Goal: Book appointment/travel/reservation

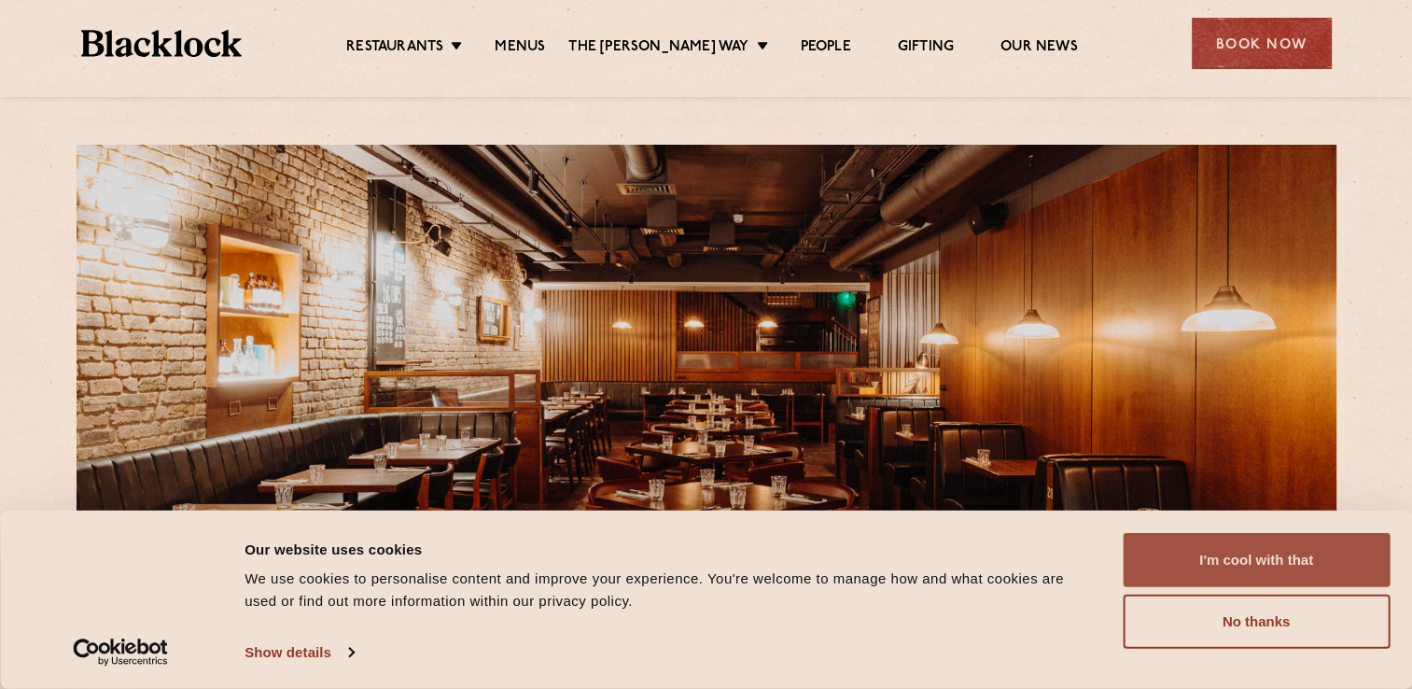
click at [1232, 543] on button "I'm cool with that" at bounding box center [1255, 560] width 267 height 54
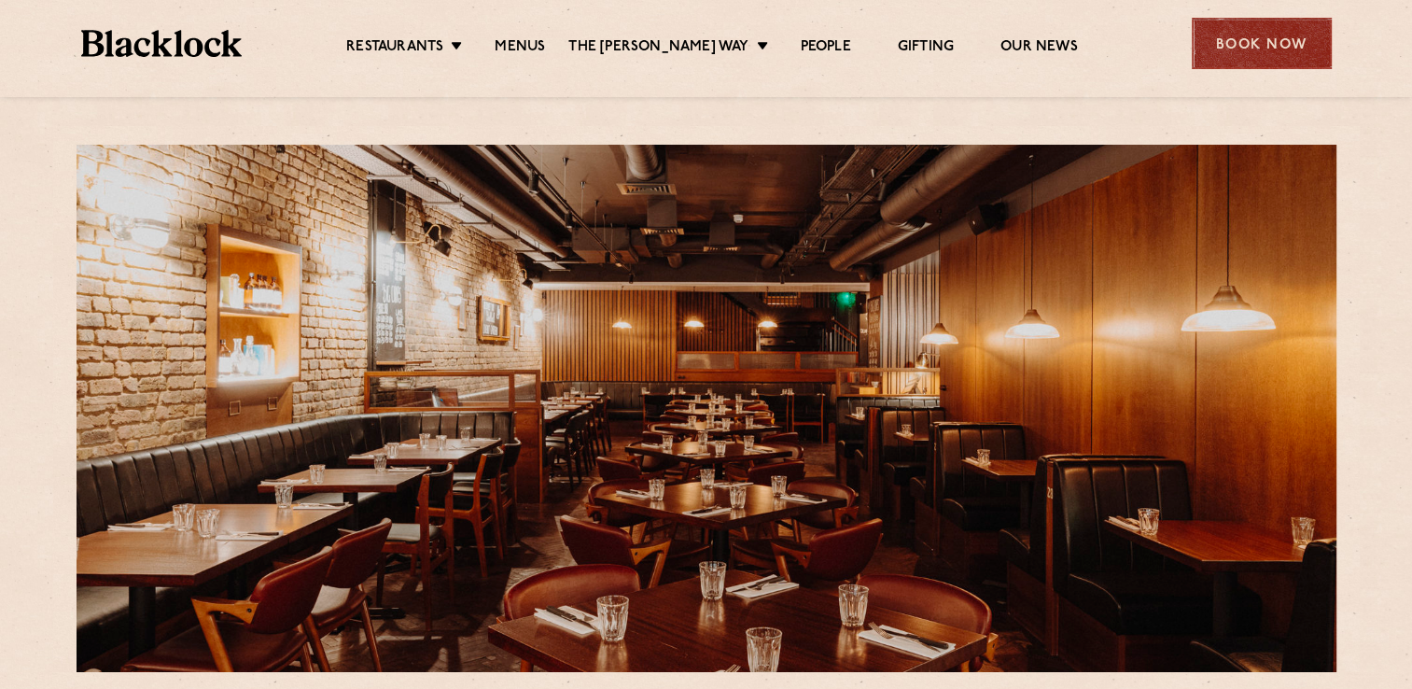
click at [1241, 41] on div "Book Now" at bounding box center [1261, 43] width 140 height 51
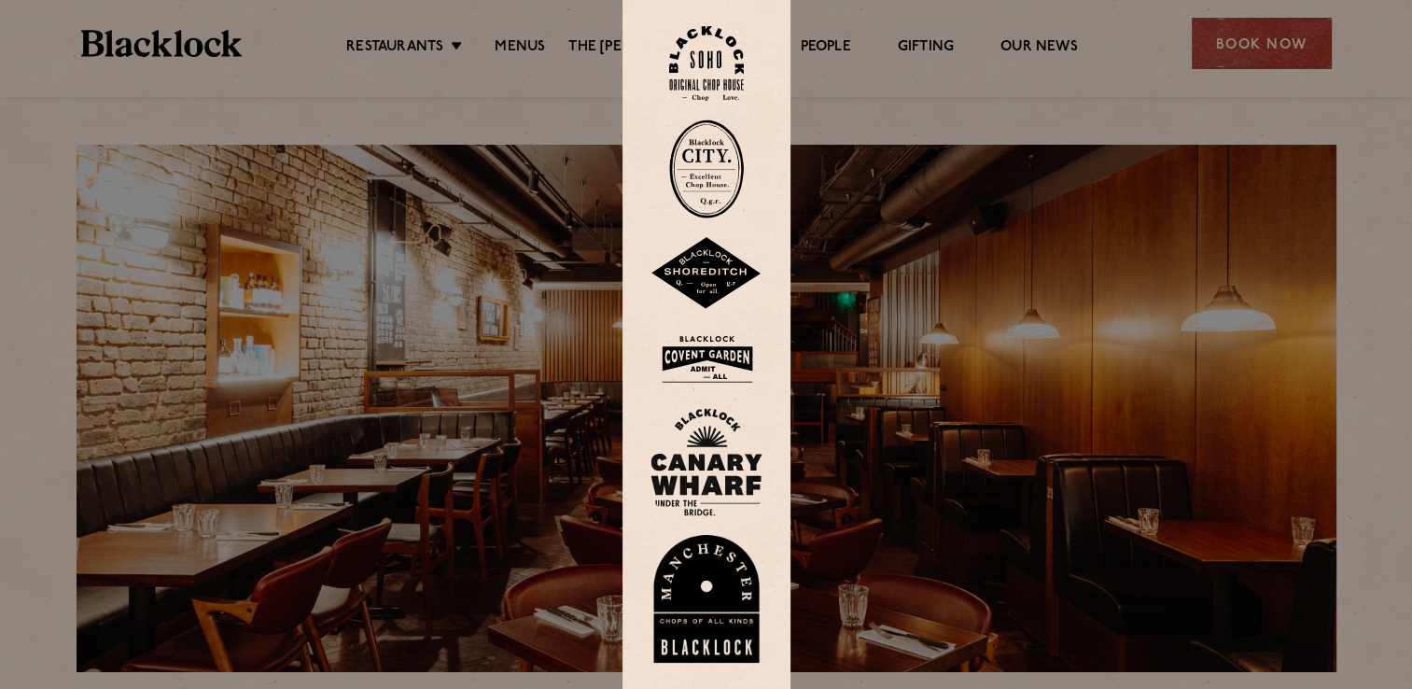
click at [706, 349] on img at bounding box center [706, 358] width 112 height 61
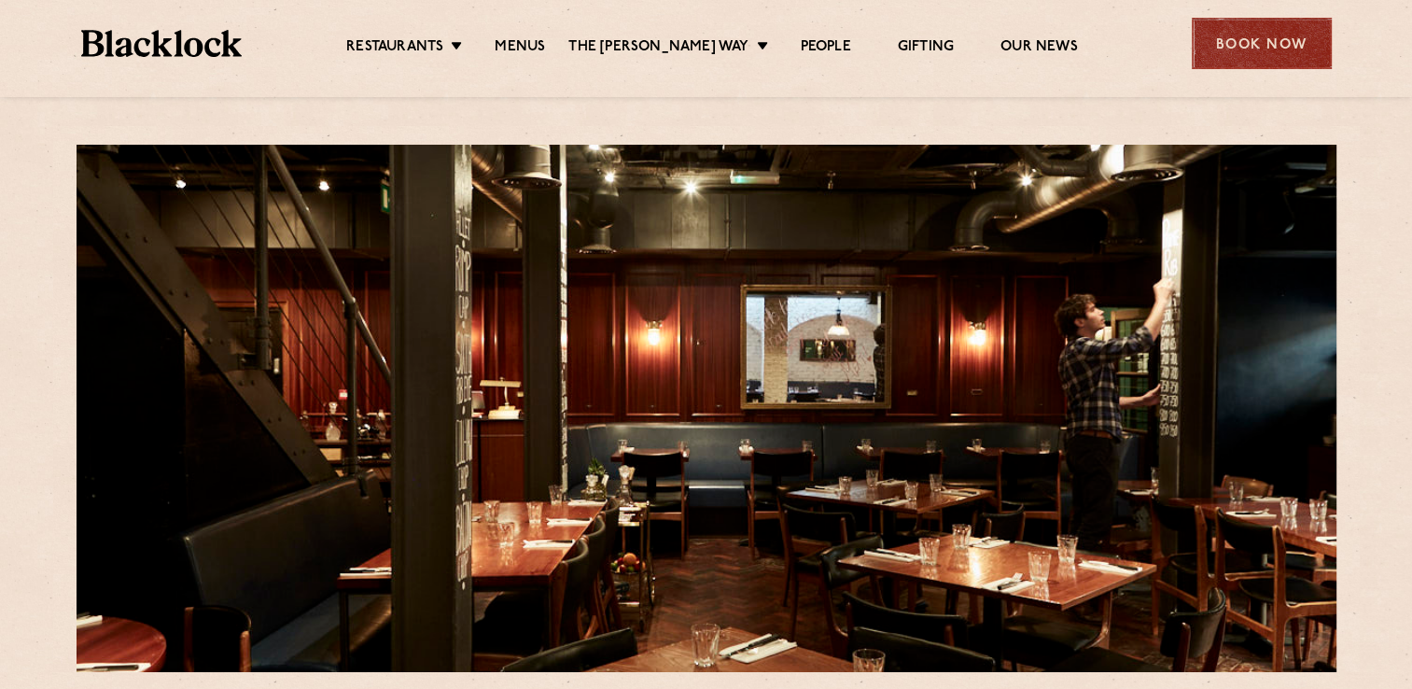
click at [1233, 49] on div "Book Now" at bounding box center [1261, 43] width 140 height 51
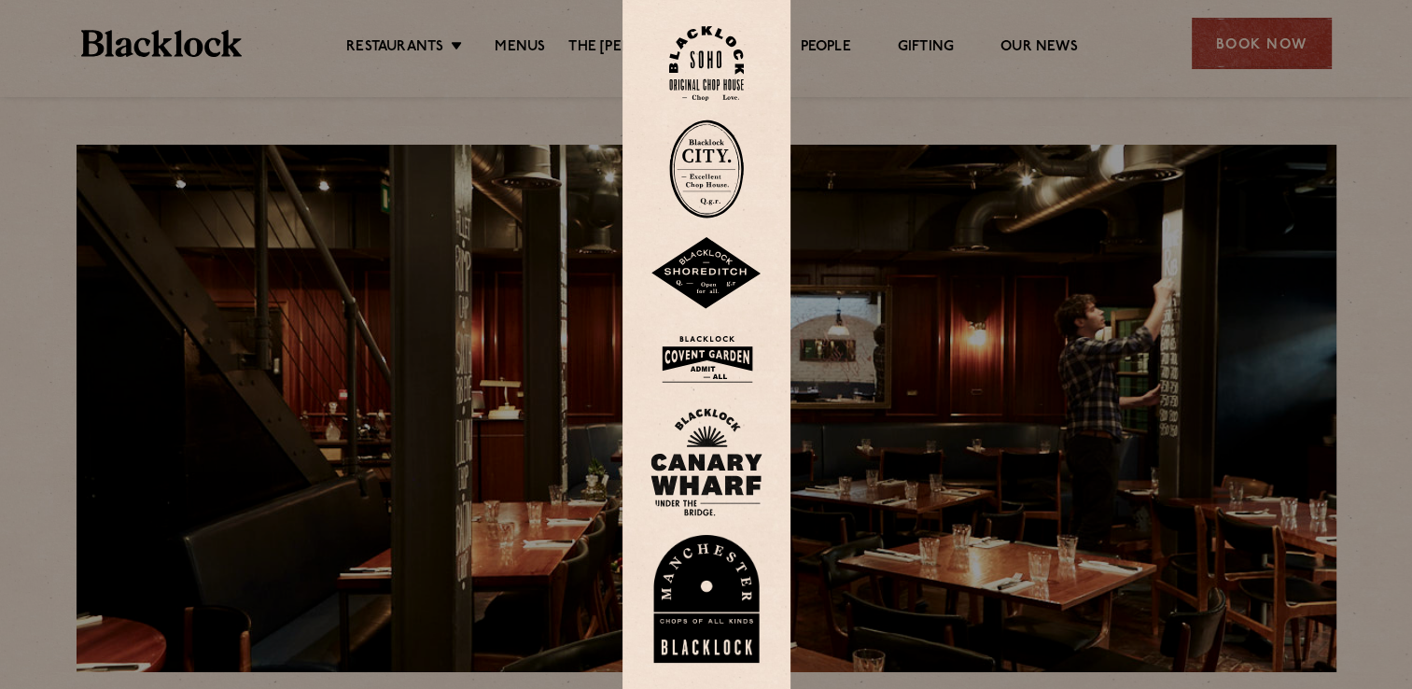
click at [692, 53] on img at bounding box center [706, 64] width 75 height 76
